Goal: Find specific page/section: Find specific page/section

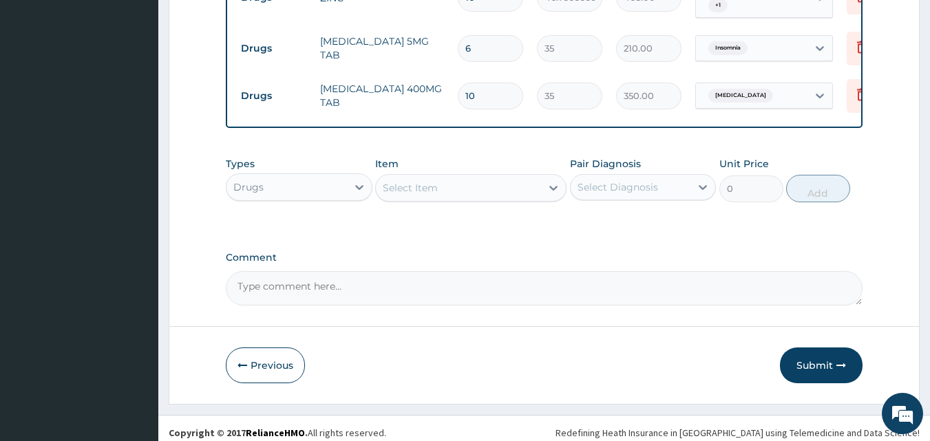
click at [810, 354] on button "Submit" at bounding box center [821, 366] width 83 height 36
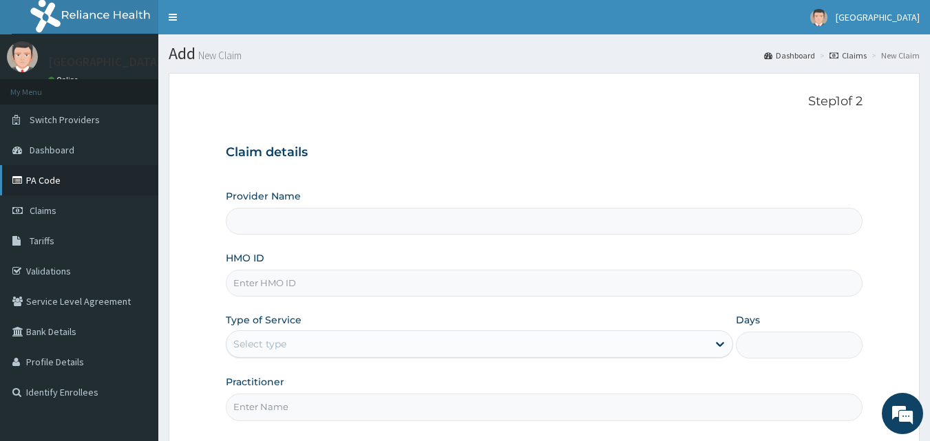
click at [40, 179] on link "PA Code" at bounding box center [79, 180] width 158 height 30
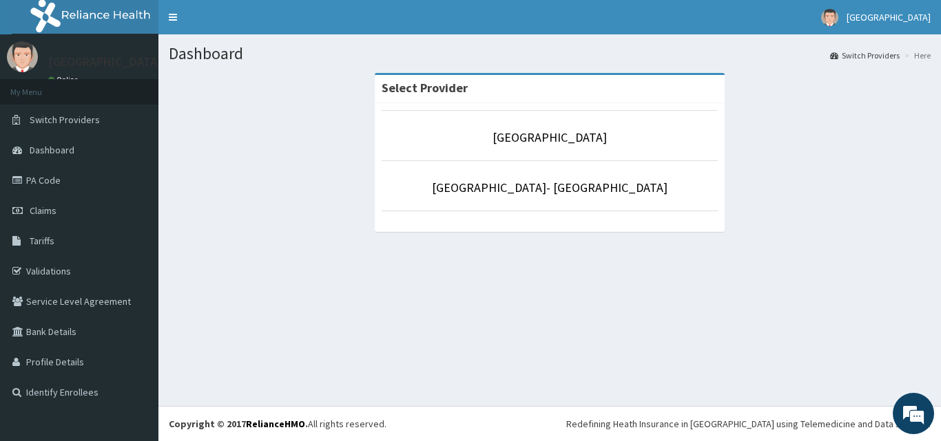
click at [570, 149] on li "[GEOGRAPHIC_DATA]" at bounding box center [549, 135] width 336 height 51
click at [572, 141] on link "Goodness Medical Centre" at bounding box center [549, 137] width 114 height 16
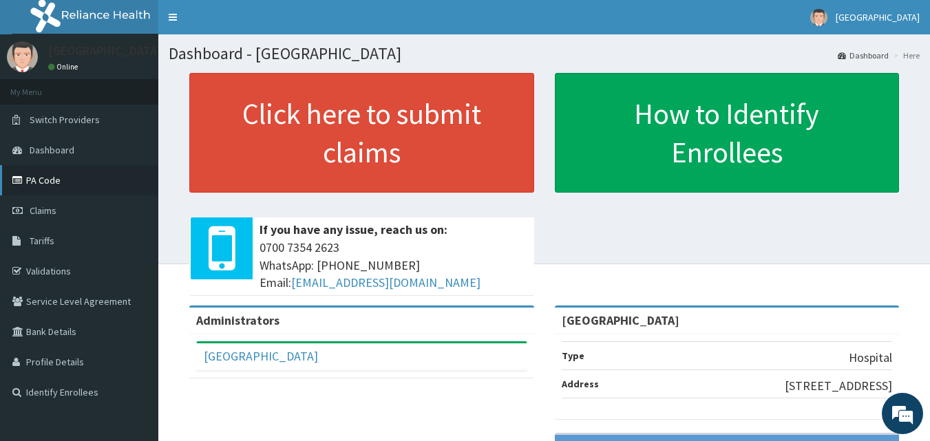
click at [39, 180] on link "PA Code" at bounding box center [79, 180] width 158 height 30
